Goal: Ask a question

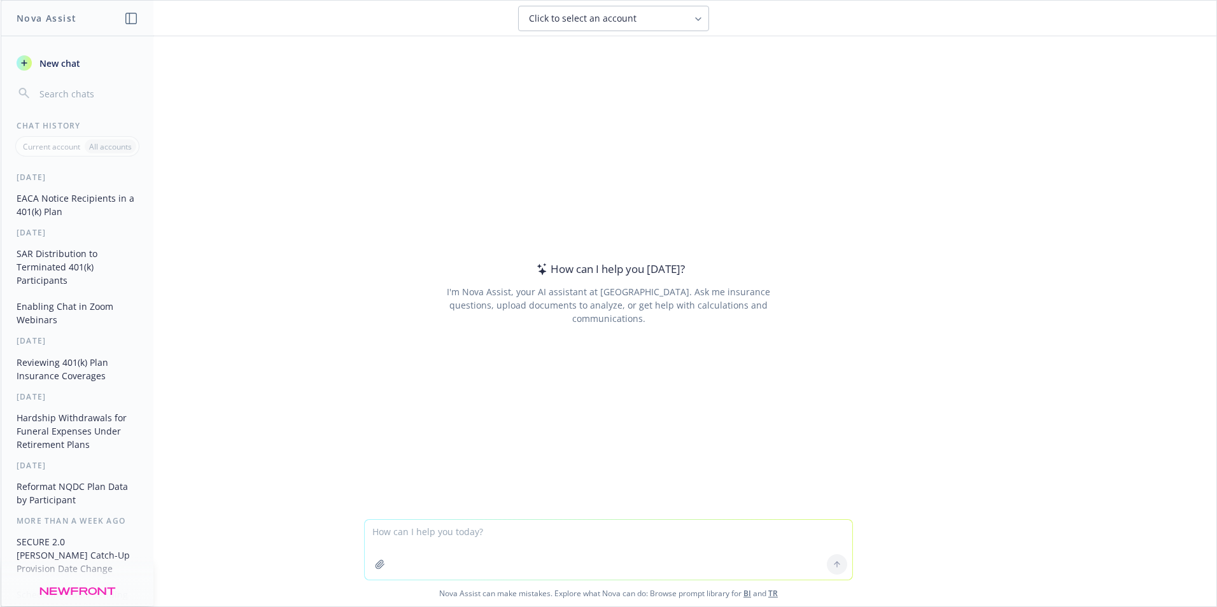
drag, startPoint x: 406, startPoint y: 535, endPoint x: 448, endPoint y: 553, distance: 45.6
click at [407, 535] on textarea at bounding box center [608, 550] width 487 height 60
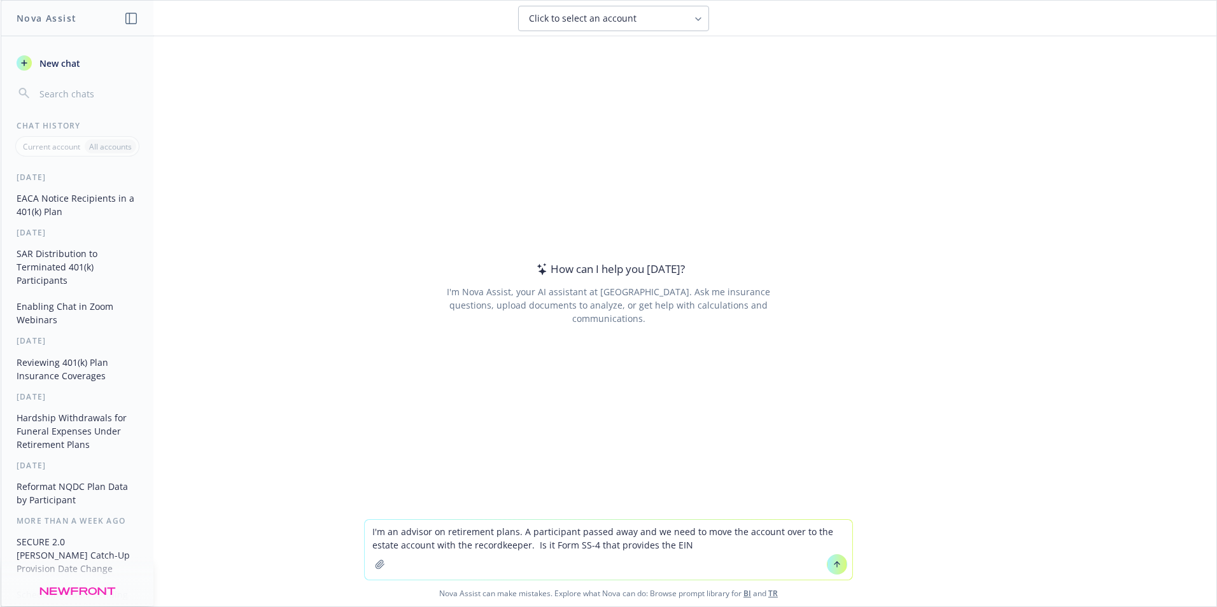
type textarea "I'm an advisor on retirement plans. A participant passed away and we need to mo…"
